Goal: Information Seeking & Learning: Learn about a topic

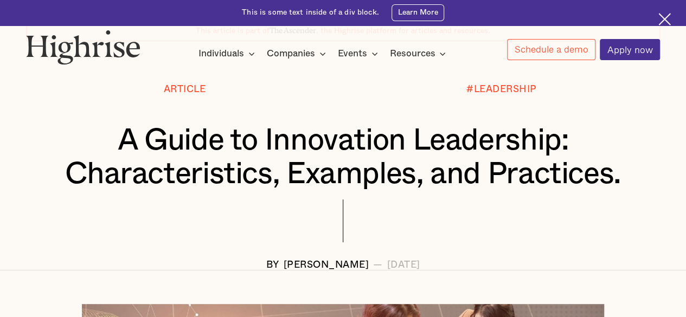
click at [665, 18] on img at bounding box center [664, 19] width 12 height 12
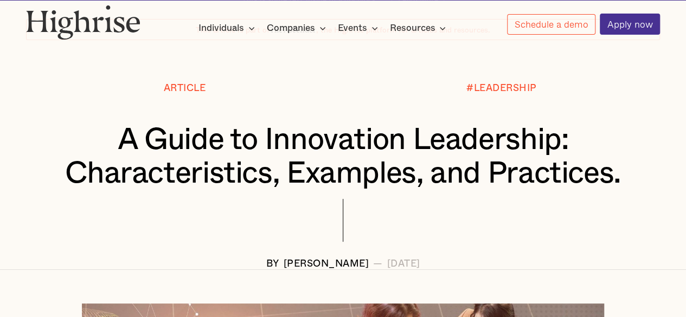
scroll to position [57, 0]
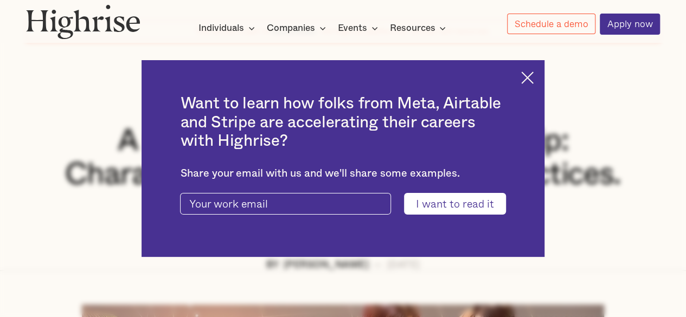
click at [533, 72] on img at bounding box center [527, 78] width 12 height 12
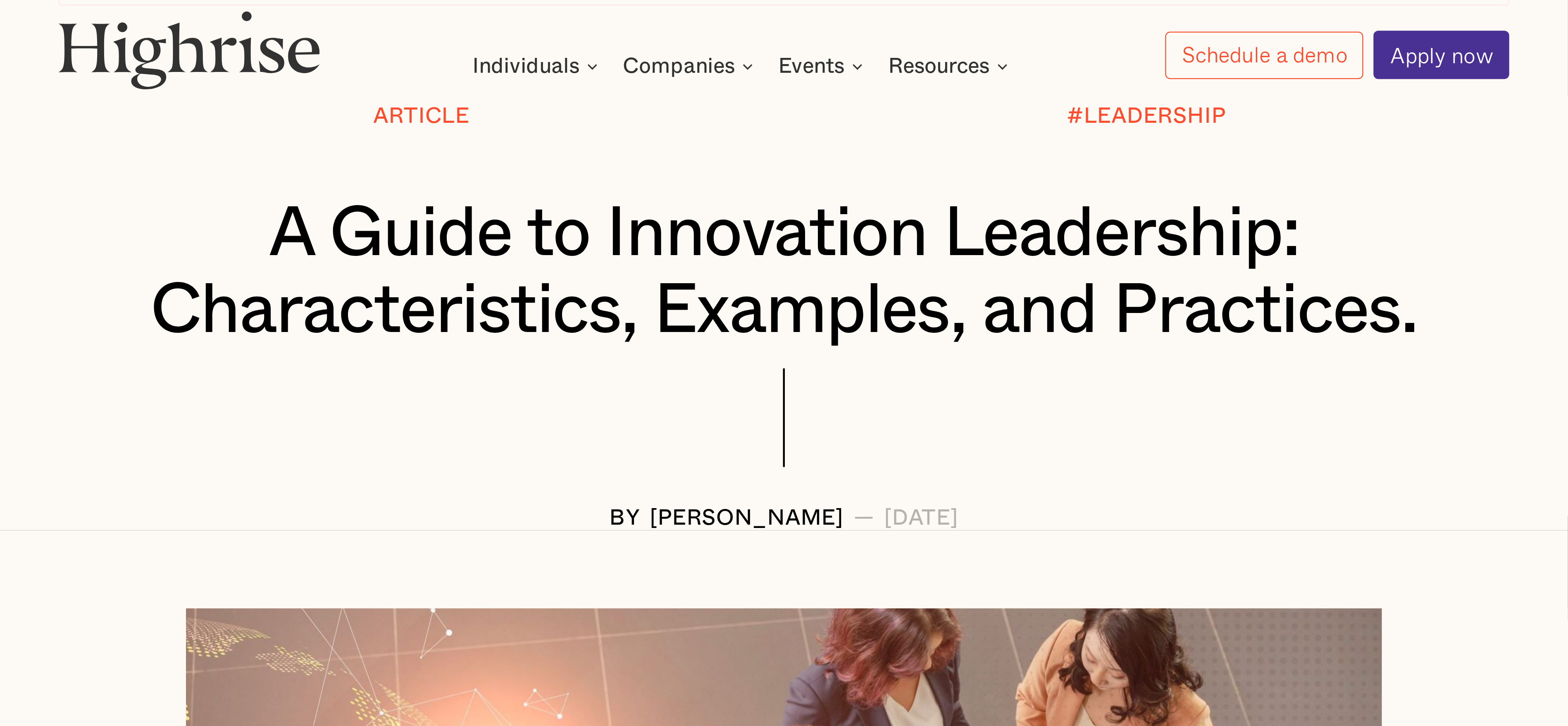
scroll to position [98, 0]
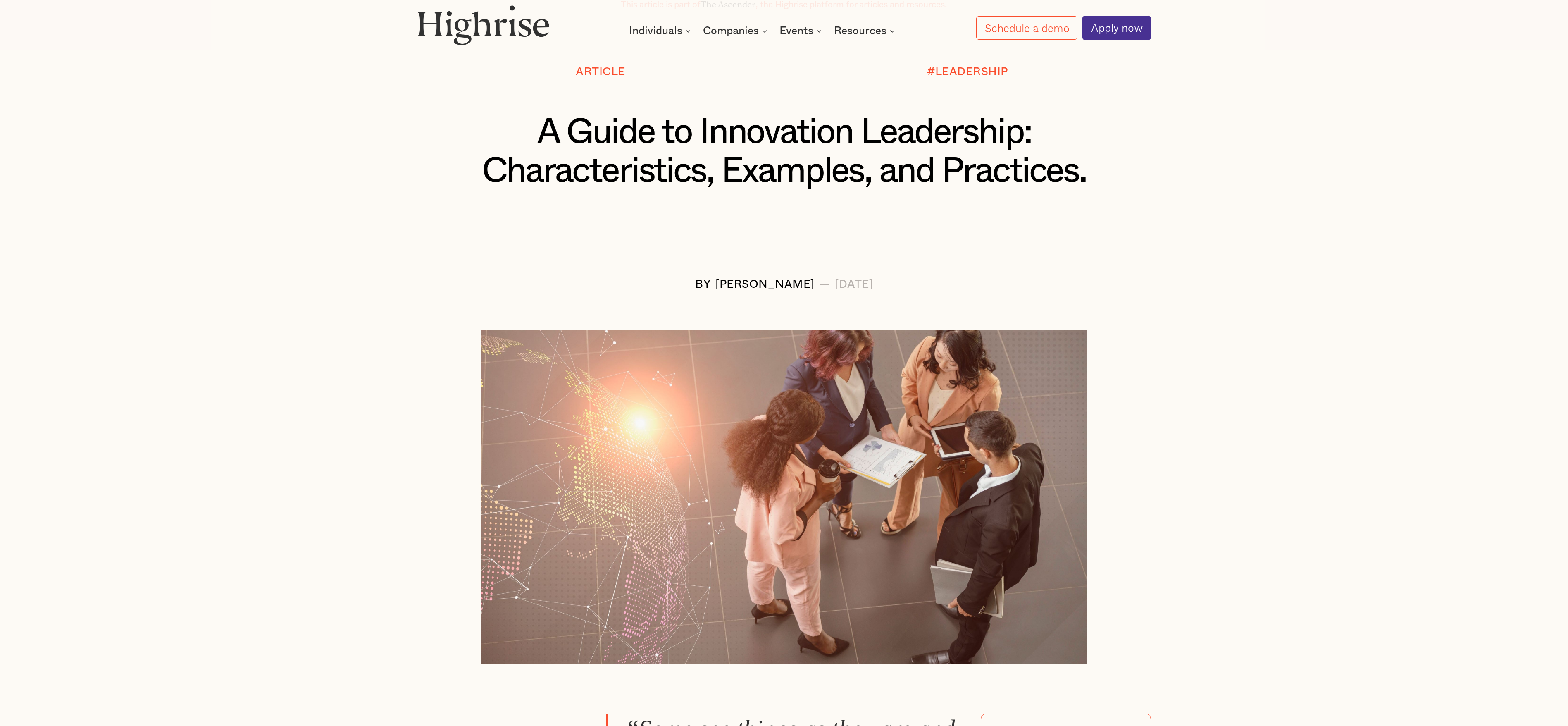
drag, startPoint x: 523, startPoint y: 1, endPoint x: 1147, endPoint y: 356, distance: 717.9
click at [522, 242] on div at bounding box center [784, 496] width 734 height 333
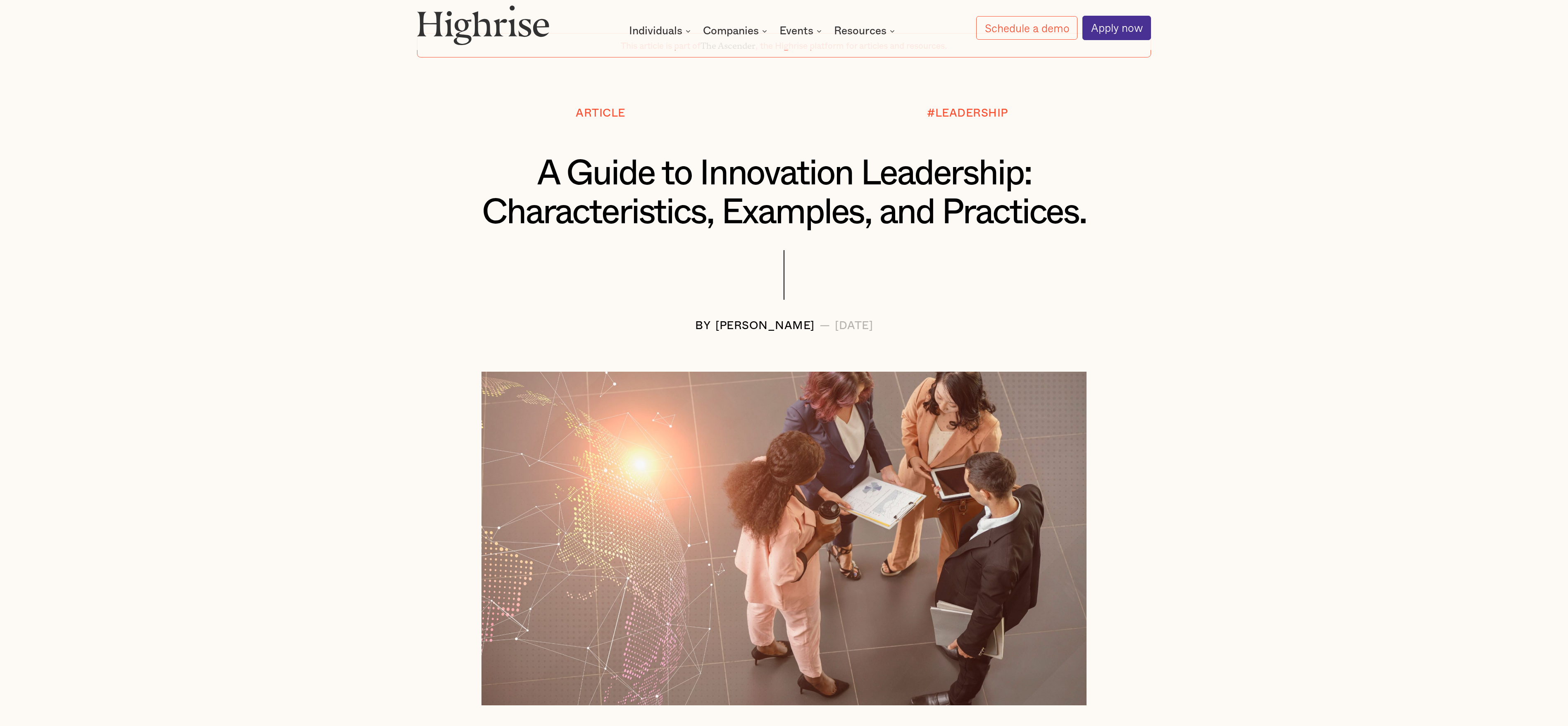
scroll to position [56, 0]
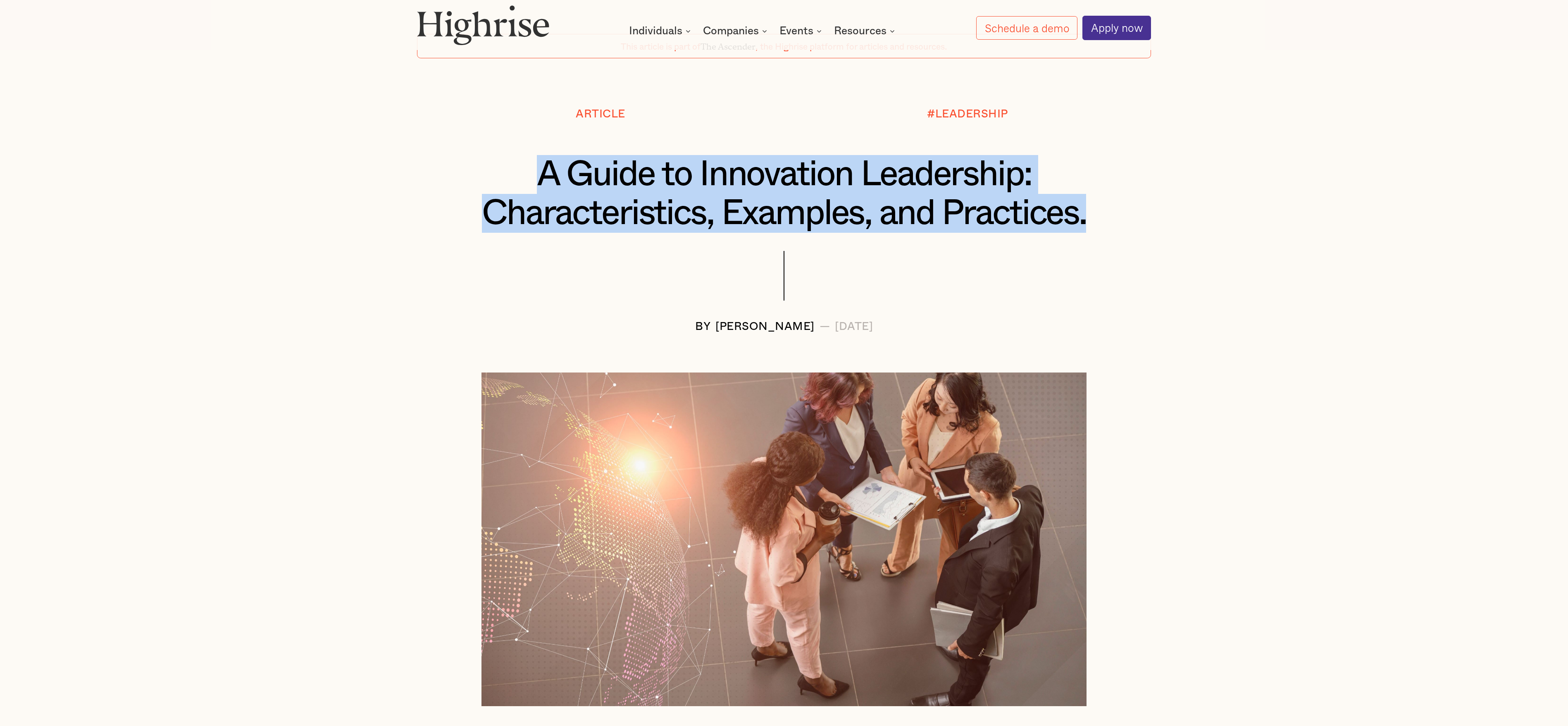
drag, startPoint x: 540, startPoint y: 180, endPoint x: 1092, endPoint y: 239, distance: 555.1
click at [522, 239] on div "A Guide to Innovation Leadership: Characteristics, Examples, and Practices." at bounding box center [784, 203] width 734 height 96
copy h1 "A Guide to Innovation Leadership: Characteristics, Examples, and Practices."
click at [522, 209] on h1 "A Guide to Innovation Leadership: Characteristics, Examples, and Practices." at bounding box center [784, 194] width 613 height 78
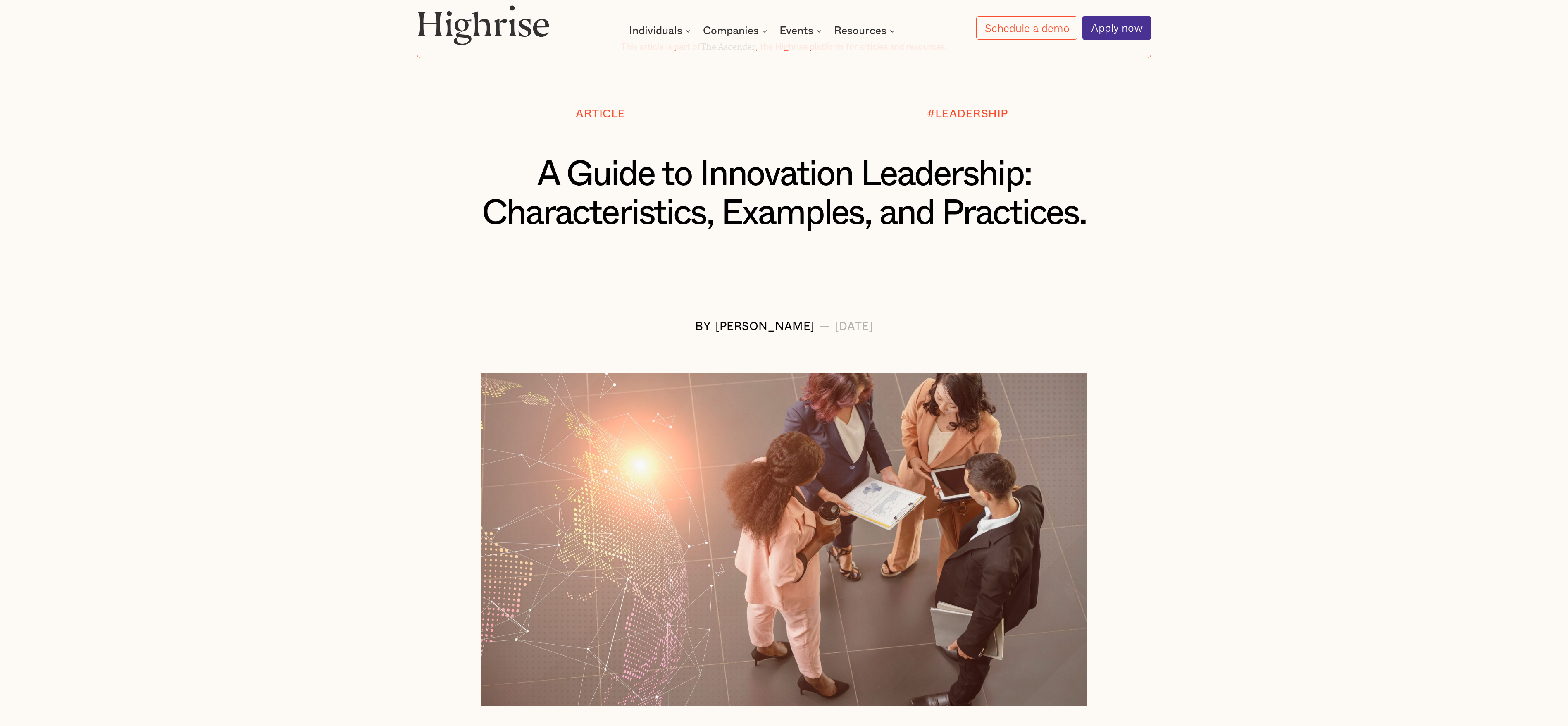
click at [522, 209] on h1 "A Guide to Innovation Leadership: Characteristics, Examples, and Practices." at bounding box center [784, 194] width 613 height 78
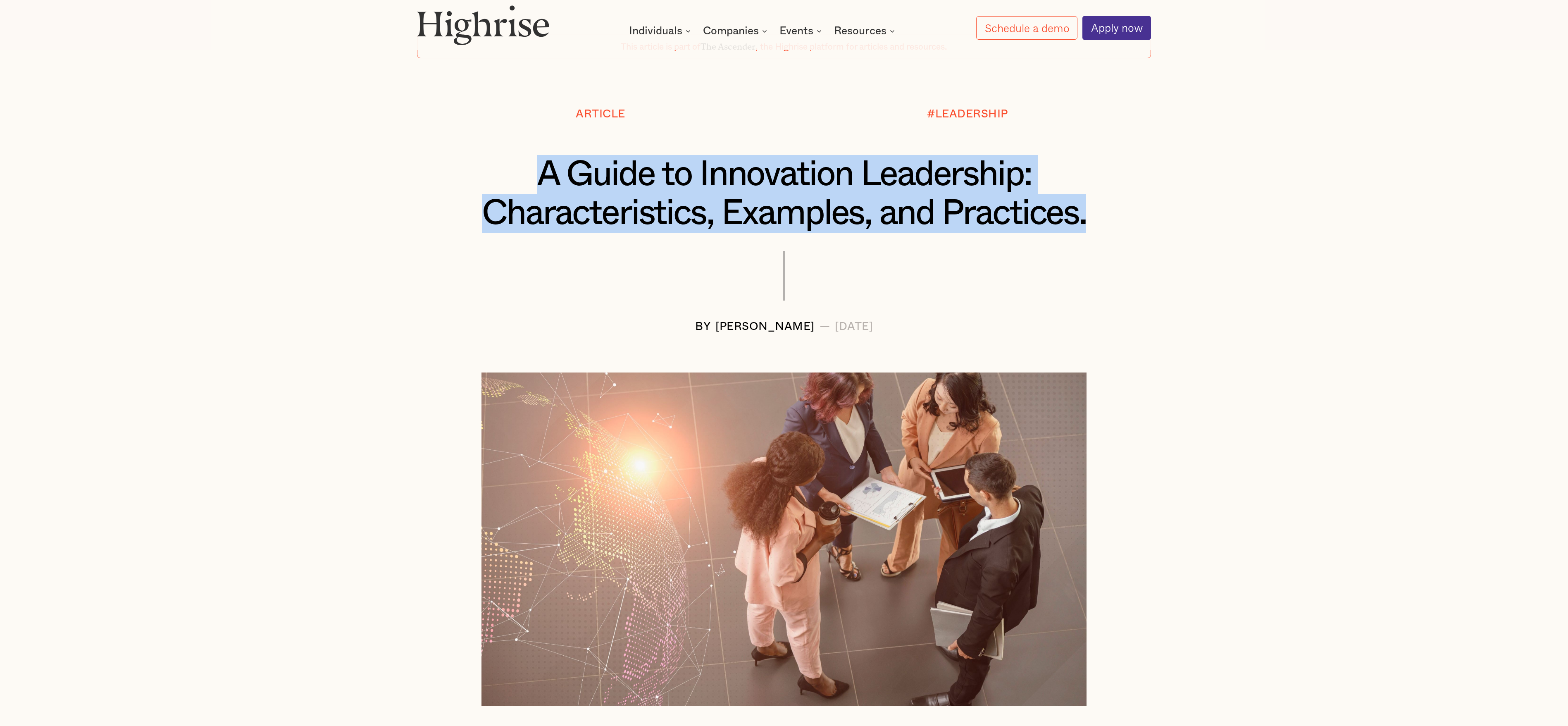
click at [522, 209] on h1 "A Guide to Innovation Leadership: Characteristics, Examples, and Practices." at bounding box center [784, 194] width 613 height 78
